Goal: Find contact information: Find contact information

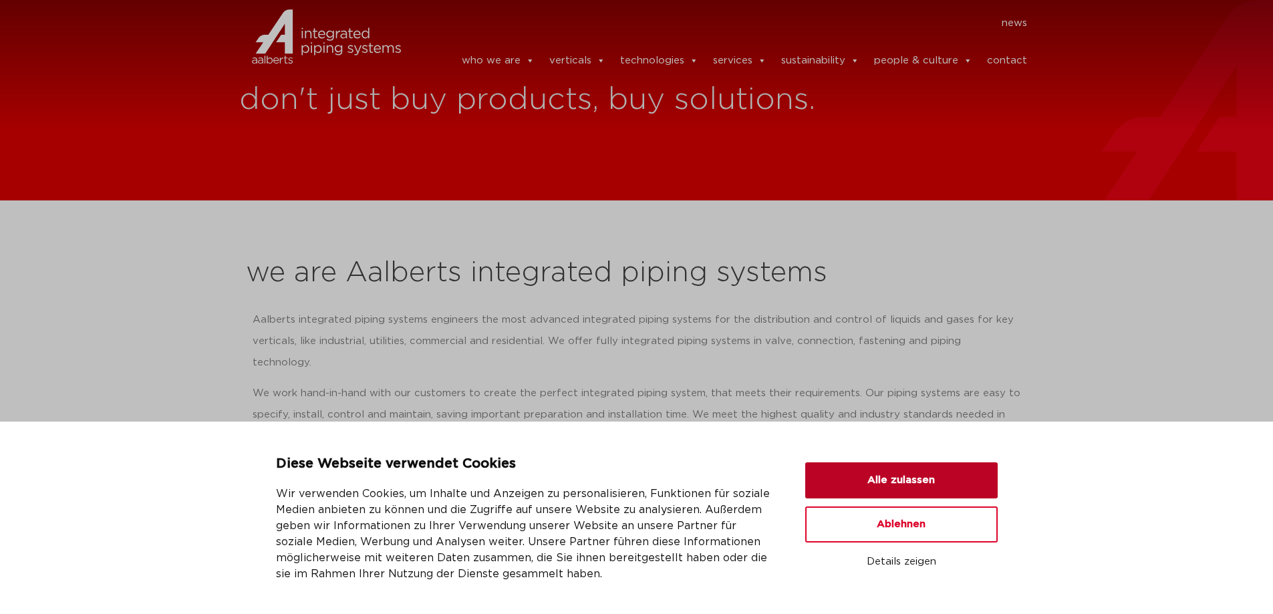
click at [889, 480] on button "Alle zulassen" at bounding box center [901, 480] width 192 height 36
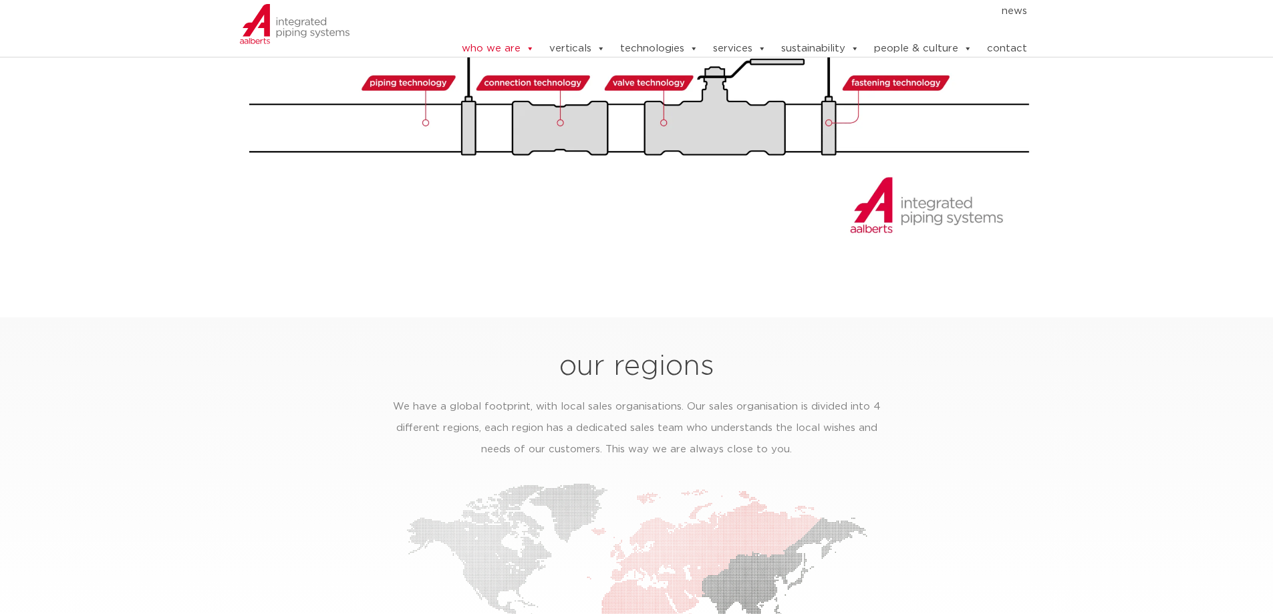
scroll to position [1475, 0]
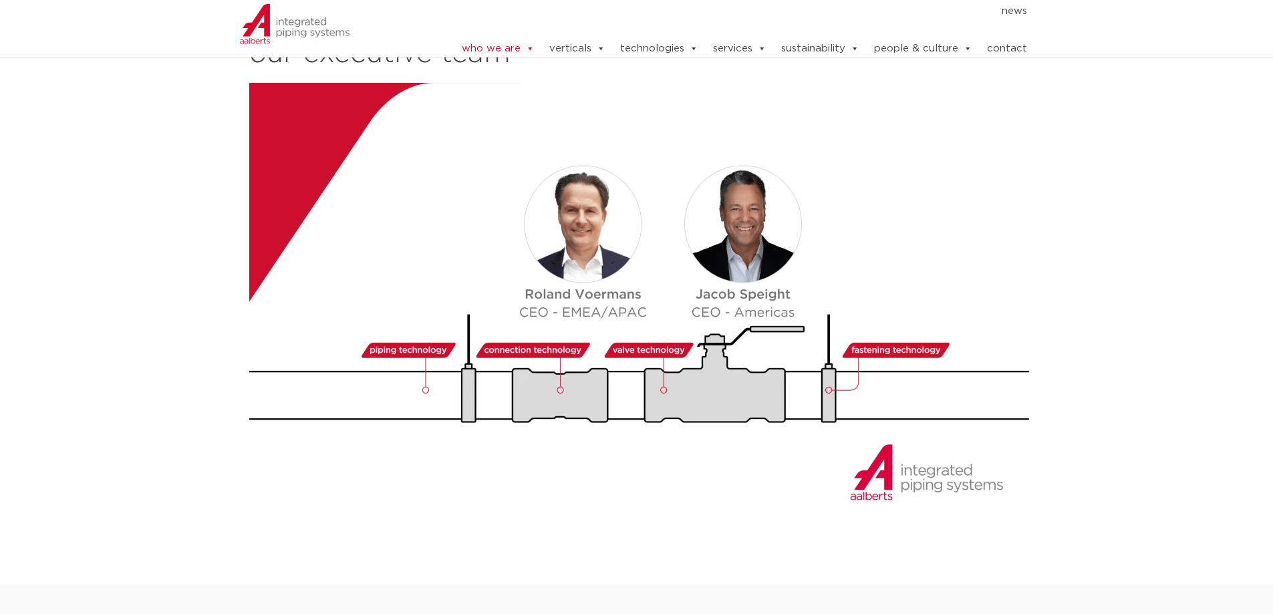
click at [593, 230] on img at bounding box center [641, 304] width 785 height 442
click at [583, 243] on img at bounding box center [641, 304] width 785 height 442
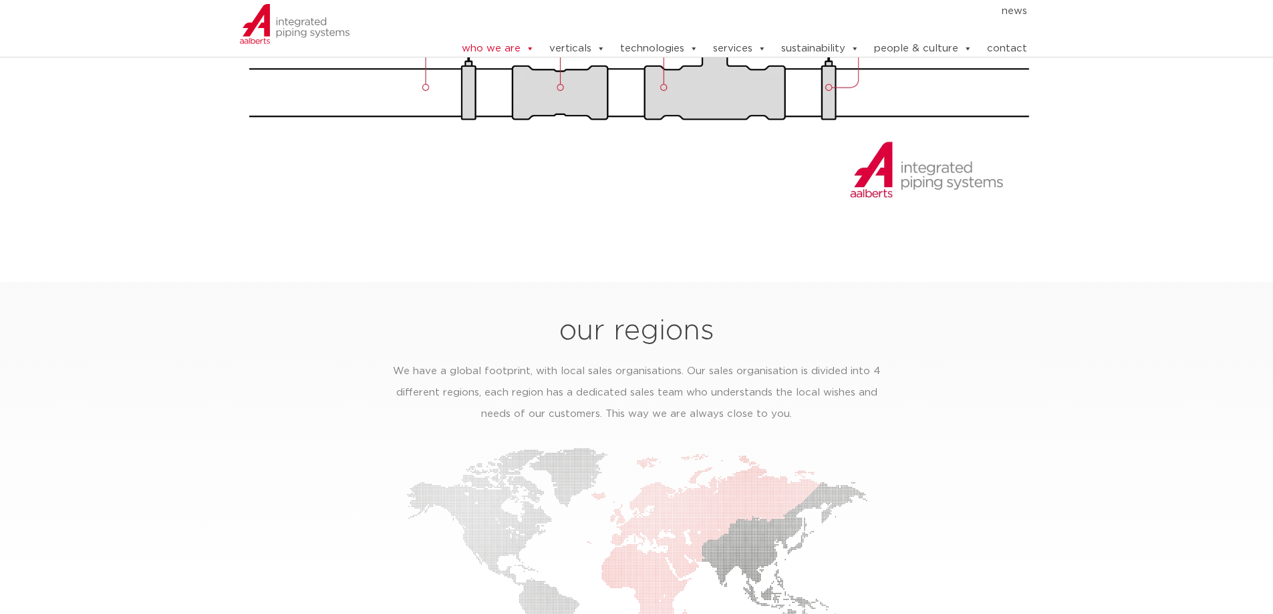
scroll to position [2080, 0]
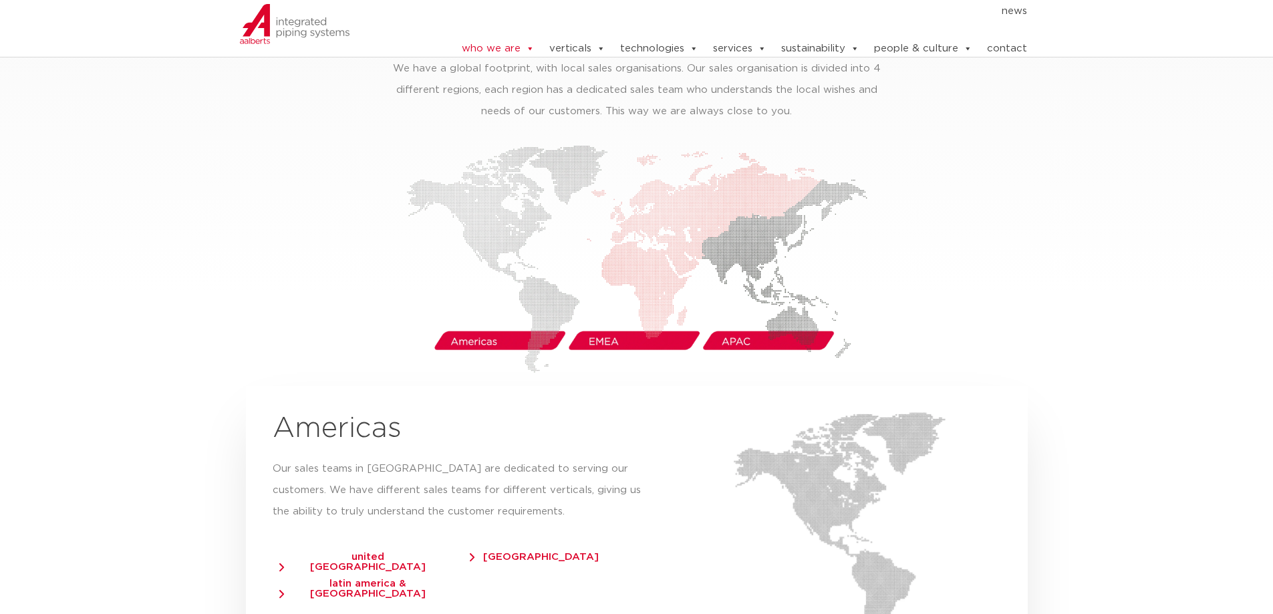
click at [602, 315] on img at bounding box center [636, 259] width 461 height 228
click at [601, 319] on img at bounding box center [636, 259] width 461 height 228
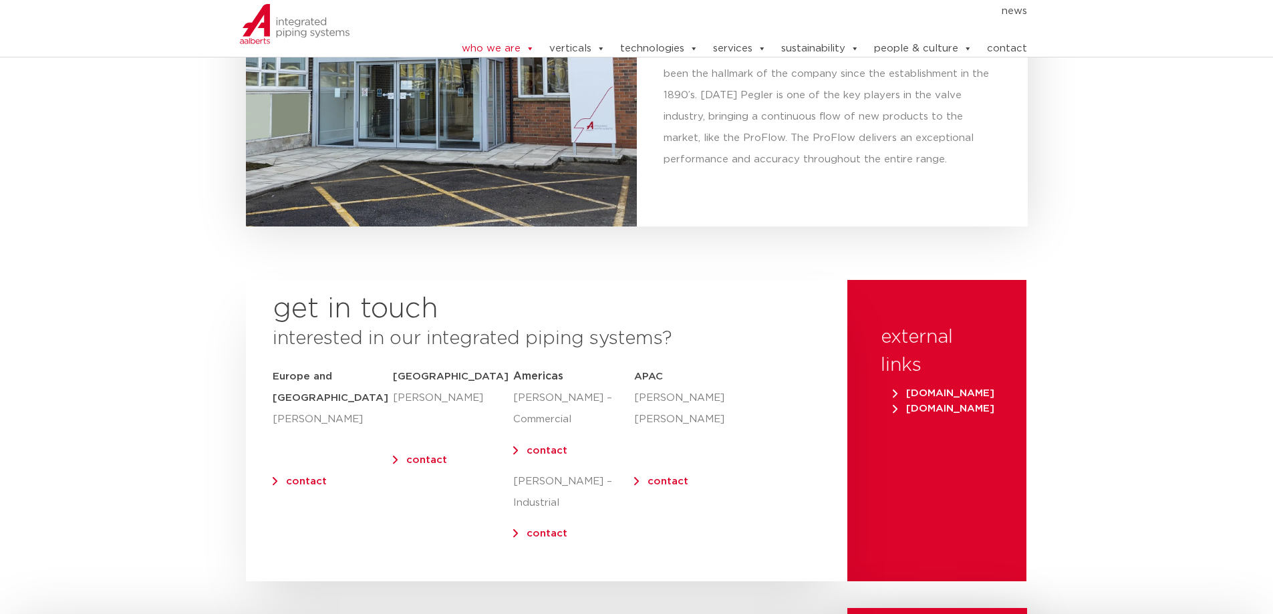
scroll to position [5244, 0]
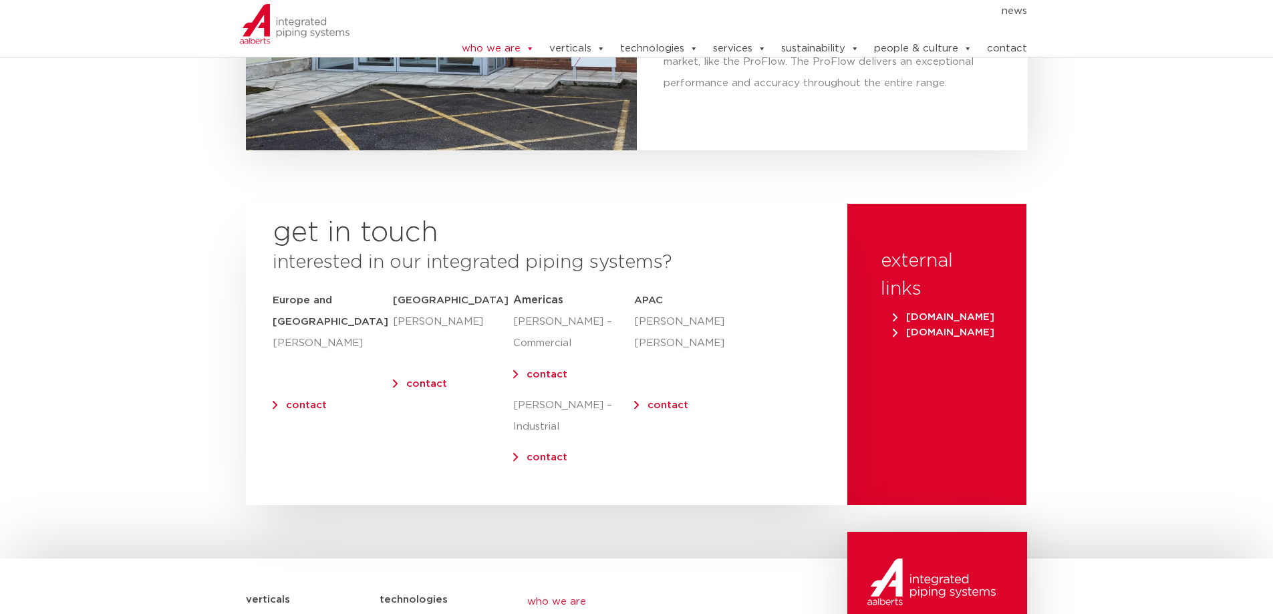
click at [307, 400] on link "contact" at bounding box center [306, 405] width 41 height 10
click at [732, 204] on div "get in touch interested in our integrated piping systems? [GEOGRAPHIC_DATA] and…" at bounding box center [546, 354] width 601 height 301
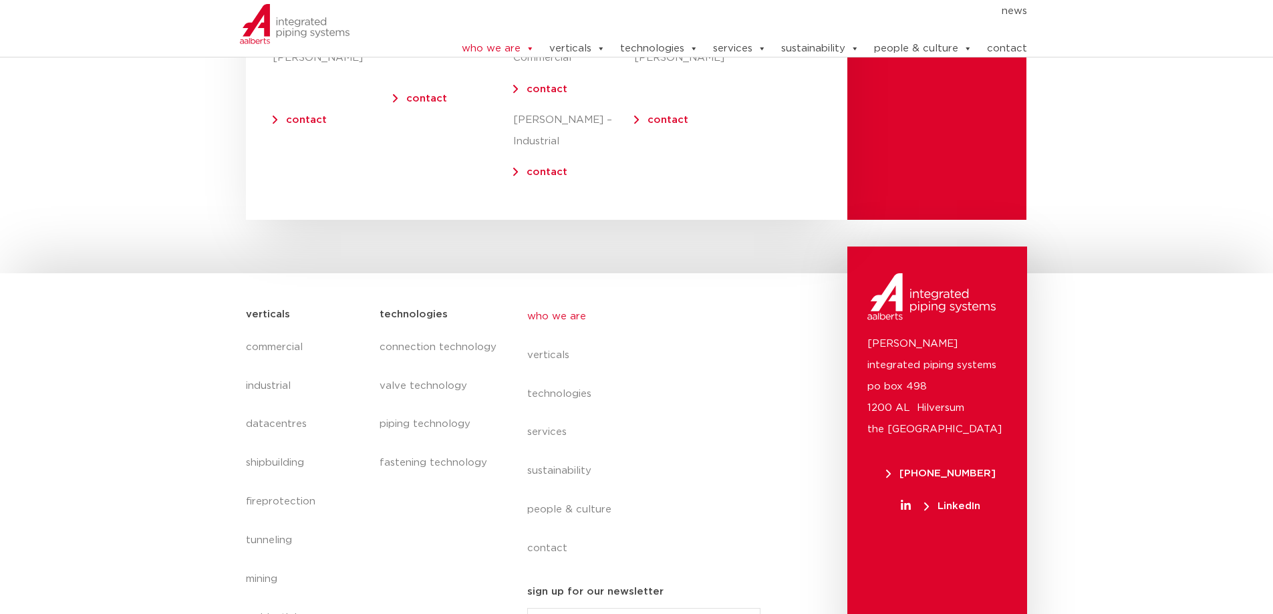
click at [979, 519] on div "[PERSON_NAME] integrated piping systems po box 498 1200 AL Hilversum [GEOGRAPHI…" at bounding box center [937, 452] width 180 height 410
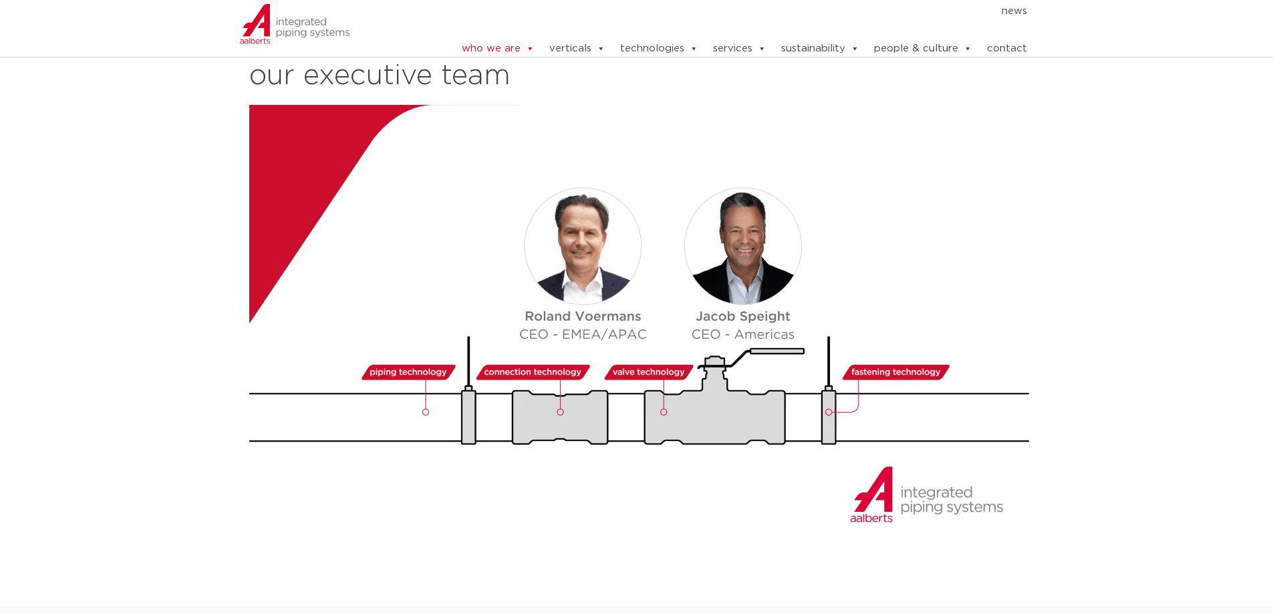
scroll to position [1386, 0]
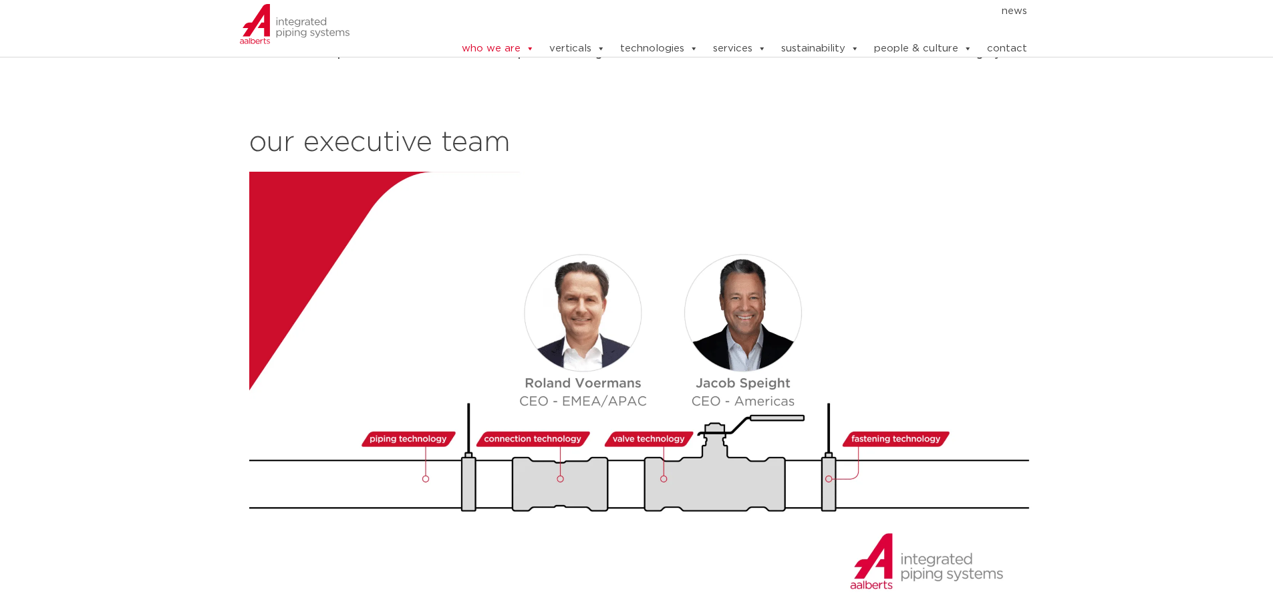
click at [1105, 319] on section "our way of working We operate from various regions around the globe: [GEOGRAPHI…" at bounding box center [636, 186] width 1273 height 908
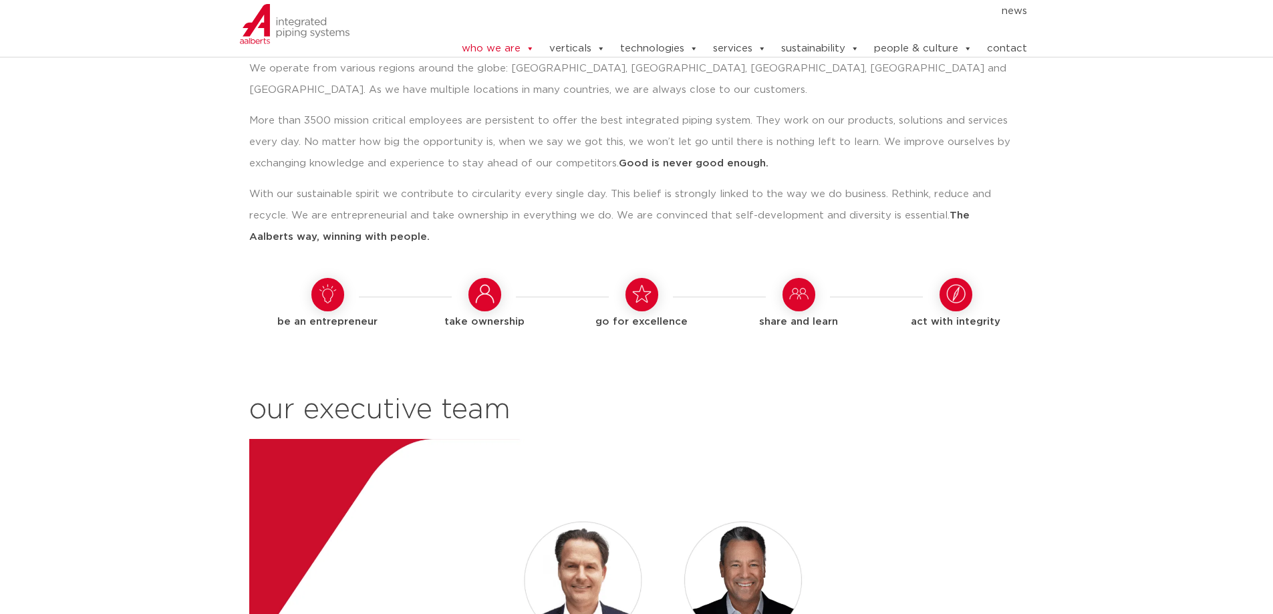
scroll to position [1346, 0]
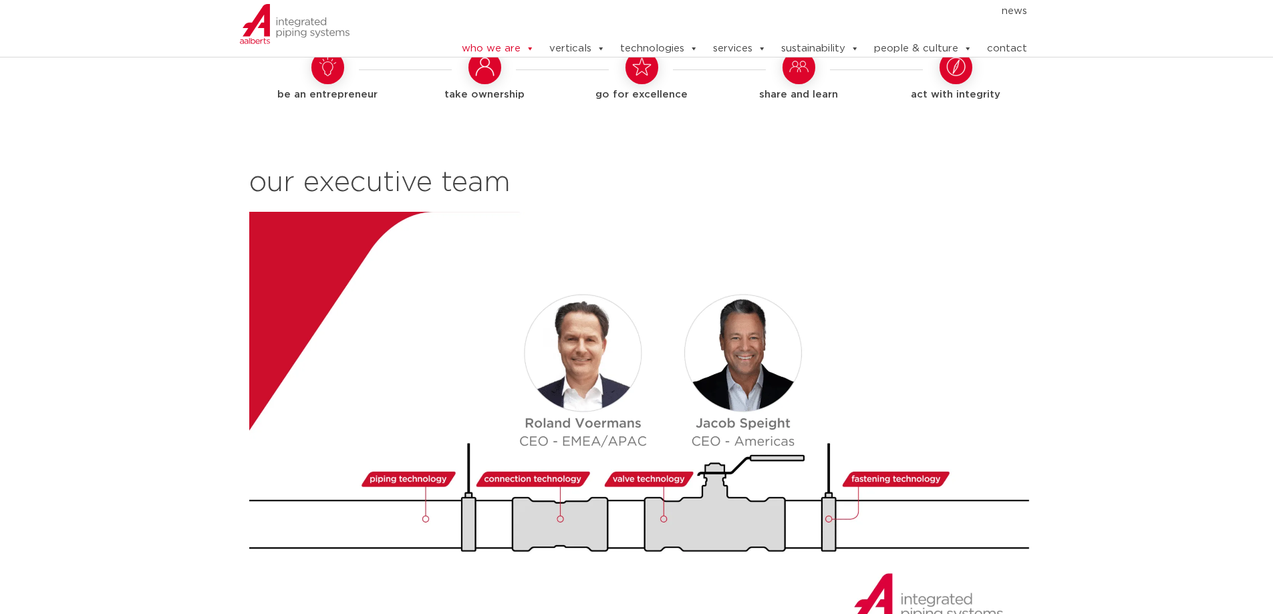
click at [1148, 280] on section "our way of working We operate from various regions around the globe: [GEOGRAPHI…" at bounding box center [636, 226] width 1273 height 908
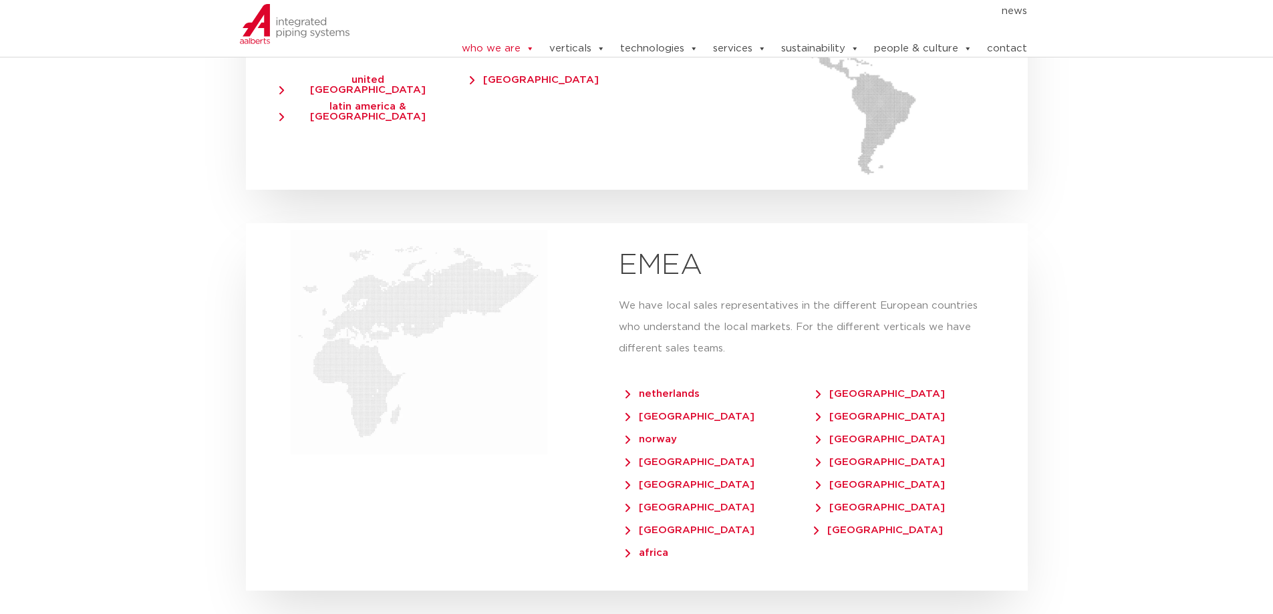
scroll to position [2709, 0]
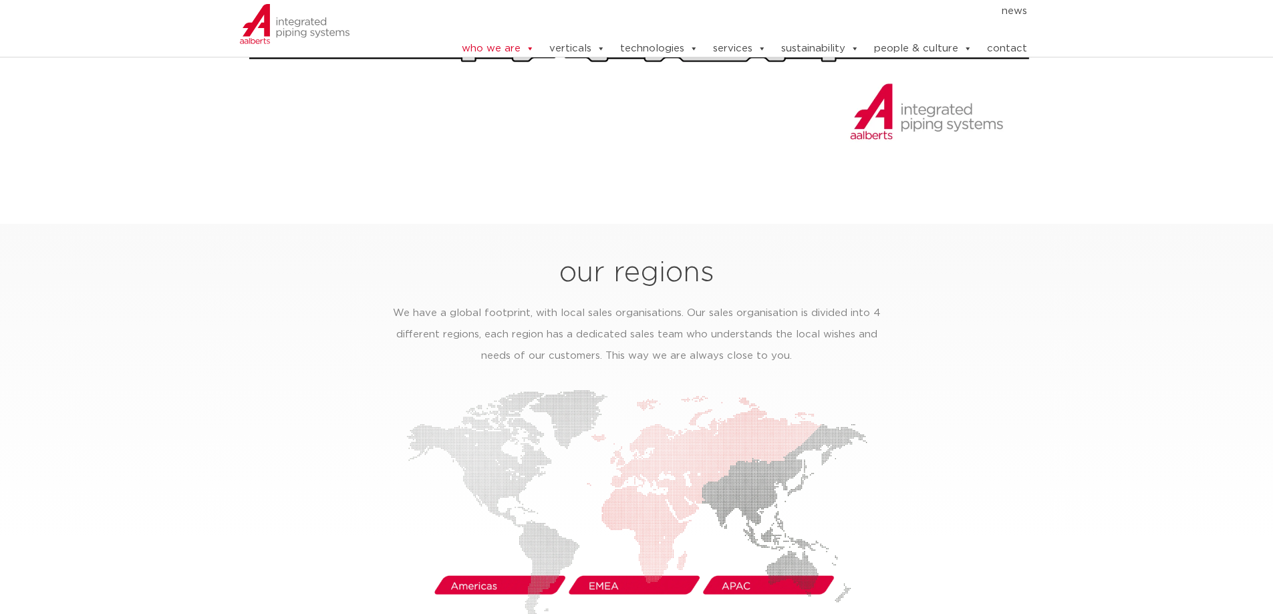
scroll to position [1568, 0]
